Goal: Browse casually

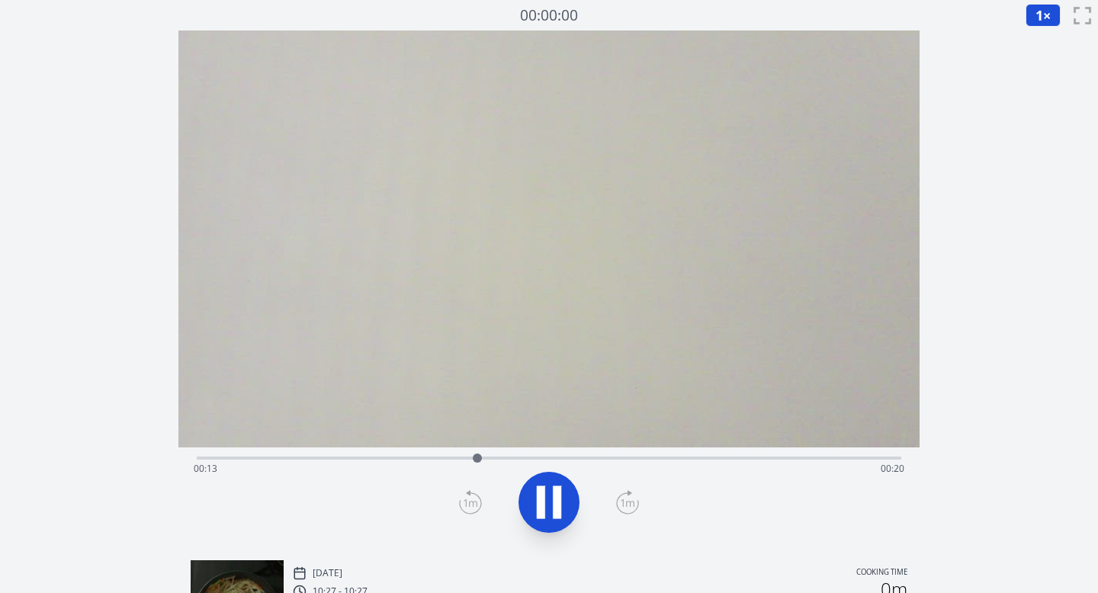
click at [676, 457] on div "Time elapsed: 00:13 Time remaining: 00:20" at bounding box center [549, 469] width 711 height 24
click at [794, 457] on div "Time elapsed: 00:23 Time remaining: 00:10" at bounding box center [549, 469] width 711 height 24
click at [432, 463] on div "Time elapsed: 00:04 Time remaining: 00:29" at bounding box center [549, 469] width 711 height 24
click at [605, 460] on div "Time elapsed: 00:12 Time remaining: 00:22" at bounding box center [549, 469] width 711 height 24
click at [753, 457] on div "Time elapsed: 00:20 Time remaining: 00:13" at bounding box center [549, 469] width 711 height 24
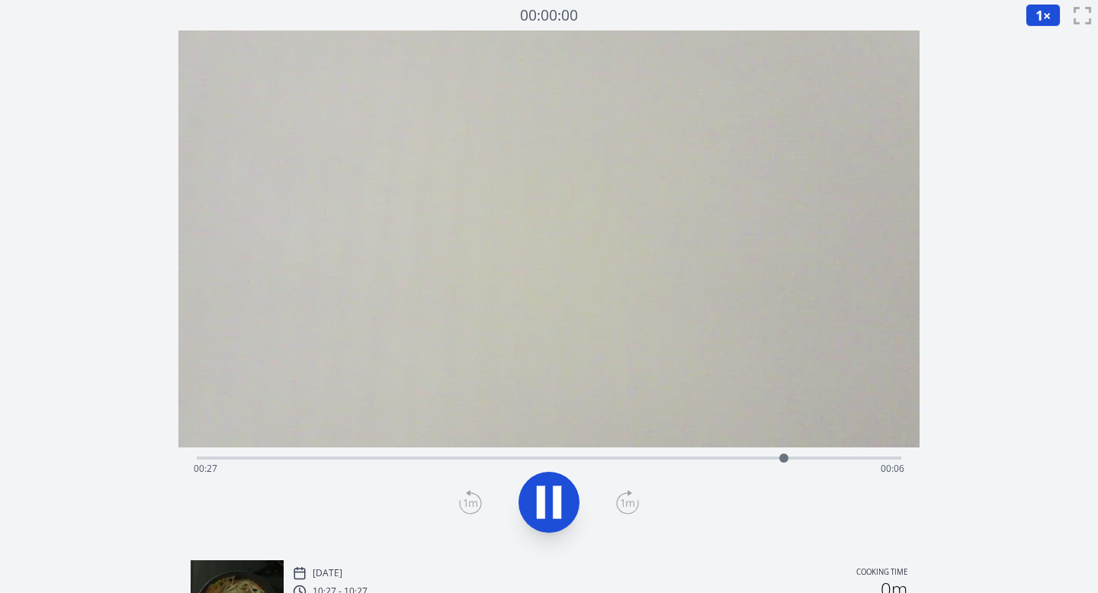
click at [839, 457] on div "Time elapsed: 00:27 Time remaining: 00:06" at bounding box center [549, 469] width 711 height 24
click at [573, 487] on button at bounding box center [548, 502] width 61 height 61
